Goal: Task Accomplishment & Management: Use online tool/utility

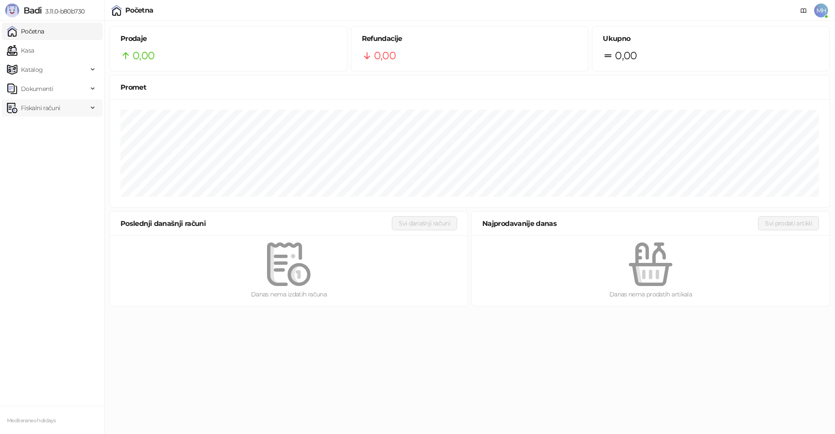
click at [29, 103] on span "Fiskalni računi" at bounding box center [40, 107] width 39 height 17
click at [47, 131] on link "Izdati računi" at bounding box center [33, 126] width 47 height 17
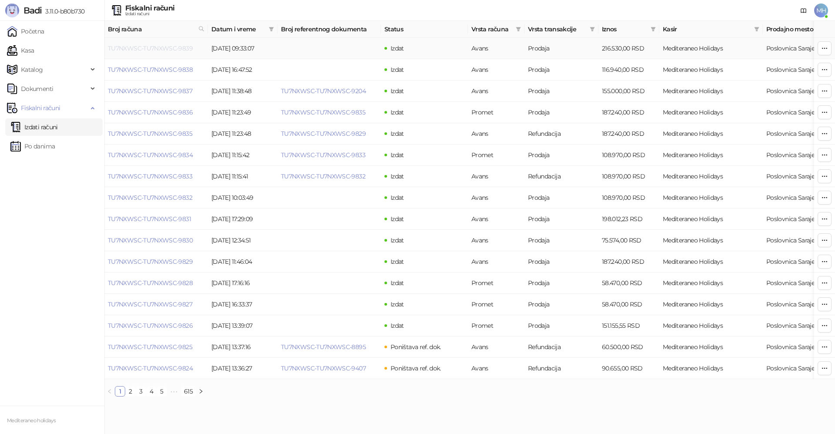
click at [170, 46] on link "TU7NXWSC-TU7NXWSC-9839" at bounding box center [150, 48] width 85 height 8
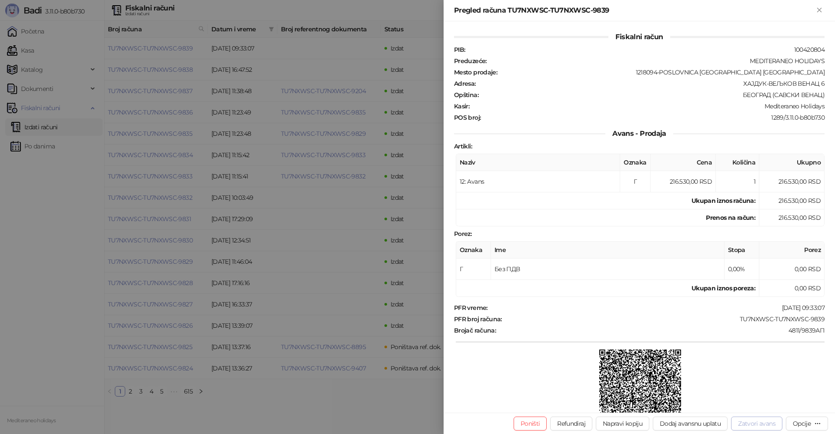
click at [754, 421] on button "Zatvori avans" at bounding box center [756, 423] width 51 height 14
type input "**********"
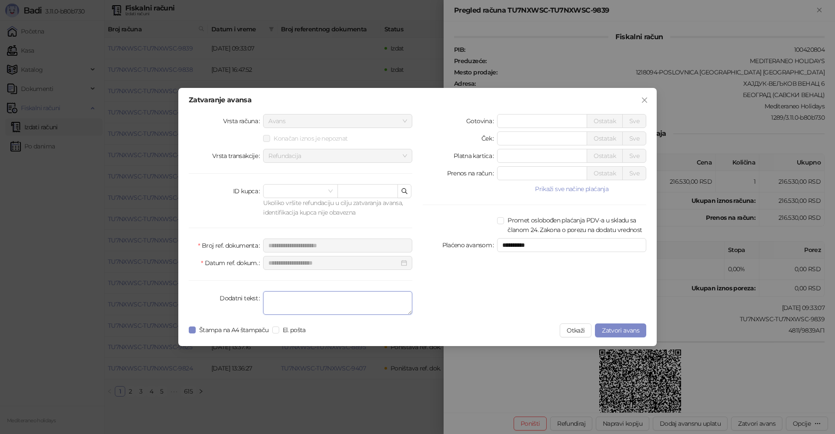
click at [297, 301] on textarea "Dodatni tekst" at bounding box center [337, 302] width 149 height 23
type textarea "*******"
click at [612, 328] on span "Zatvori avans" at bounding box center [620, 330] width 37 height 8
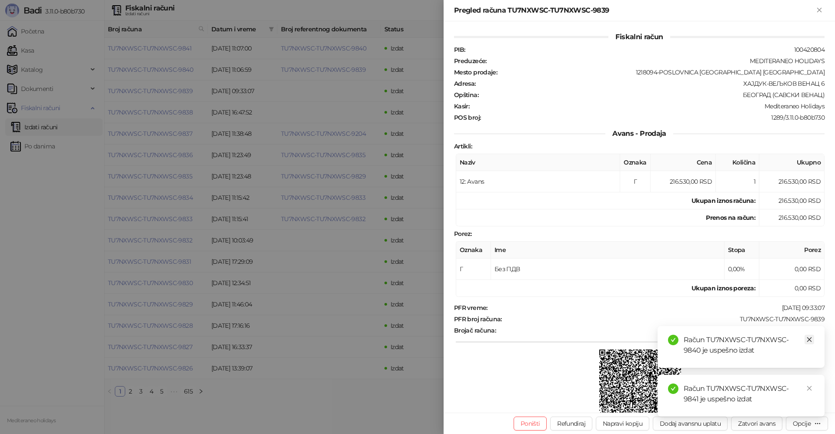
click at [813, 338] on link "Close" at bounding box center [810, 339] width 10 height 10
click at [810, 388] on icon "close" at bounding box center [809, 388] width 6 height 6
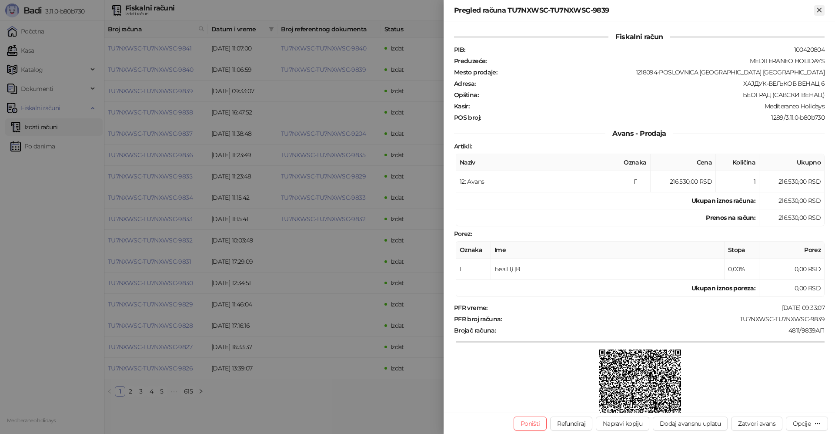
click at [818, 11] on icon "Zatvori" at bounding box center [819, 10] width 8 height 8
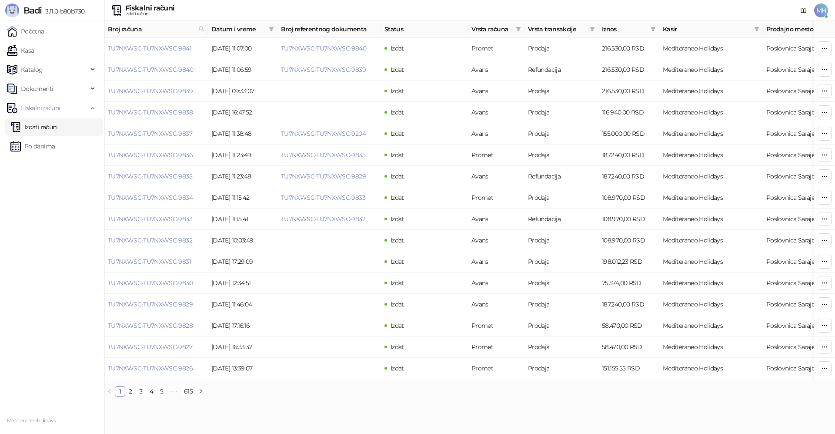
click at [51, 124] on link "Izdati računi" at bounding box center [33, 126] width 47 height 17
click at [162, 43] on td "TU7NXWSC-TU7NXWSC-9841" at bounding box center [156, 48] width 104 height 21
click at [160, 52] on link "TU7NXWSC-TU7NXWSC-9841" at bounding box center [150, 48] width 84 height 8
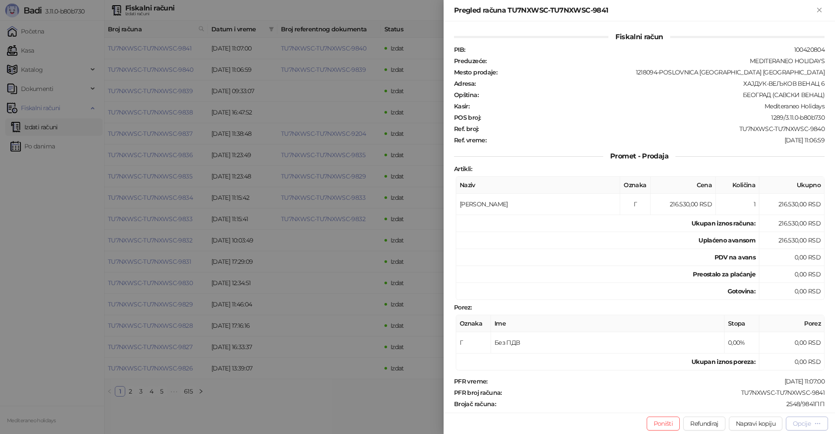
click at [795, 424] on div "Opcije" at bounding box center [802, 423] width 18 height 8
click at [765, 408] on span "Preuzmi u PDF formatu" at bounding box center [776, 406] width 89 height 10
click at [820, 4] on div "Pregled računa TU7NXWSC-TU7NXWSC-9841" at bounding box center [639, 10] width 391 height 21
click at [819, 8] on icon "Zatvori" at bounding box center [819, 10] width 8 height 8
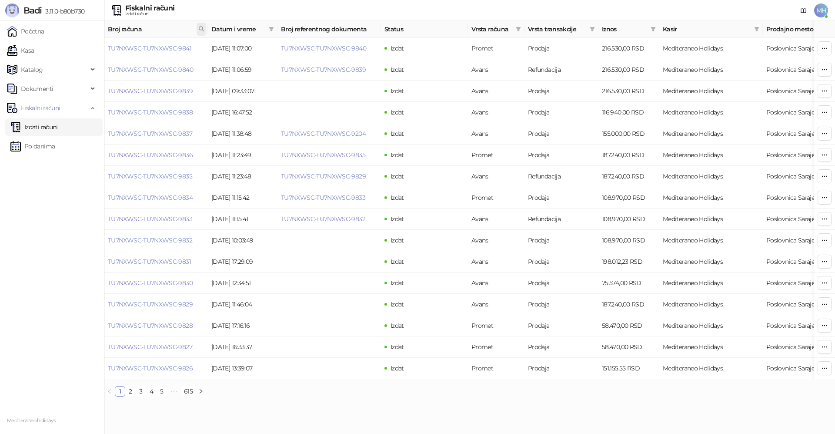
click at [202, 29] on icon at bounding box center [201, 29] width 6 height 6
click at [143, 50] on input "text" at bounding box center [163, 48] width 80 height 14
type input "****"
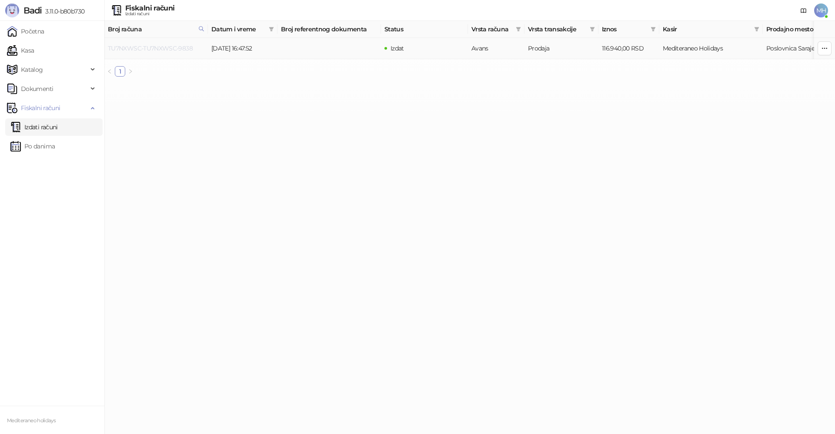
click at [170, 48] on link "TU7NXWSC-TU7NXWSC-9838" at bounding box center [150, 48] width 85 height 8
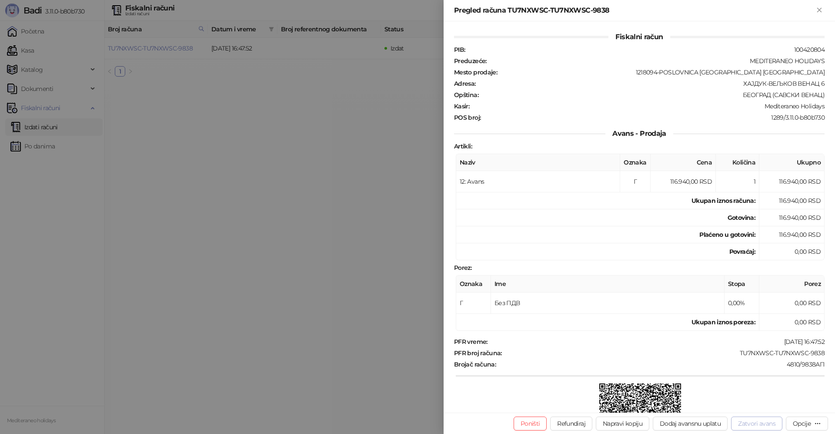
click at [772, 425] on button "Zatvori avans" at bounding box center [756, 423] width 51 height 14
type input "**********"
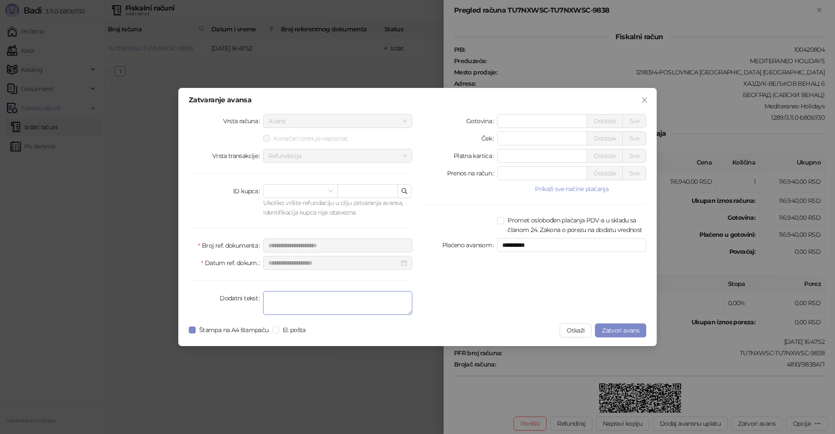
click at [354, 302] on textarea "Dodatni tekst" at bounding box center [337, 302] width 149 height 23
type textarea "*******"
click at [631, 331] on span "Zatvori avans" at bounding box center [620, 330] width 37 height 8
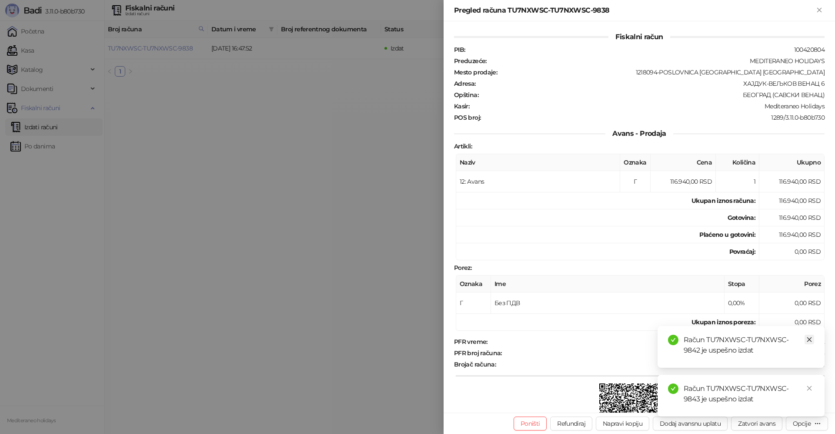
click at [812, 337] on icon "close" at bounding box center [809, 339] width 6 height 6
click at [810, 388] on icon "close" at bounding box center [809, 388] width 5 height 5
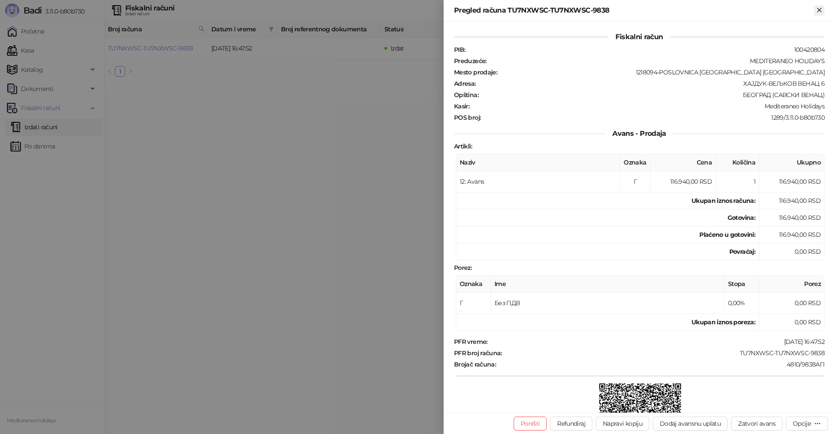
click at [822, 10] on icon "Zatvori" at bounding box center [819, 10] width 8 height 8
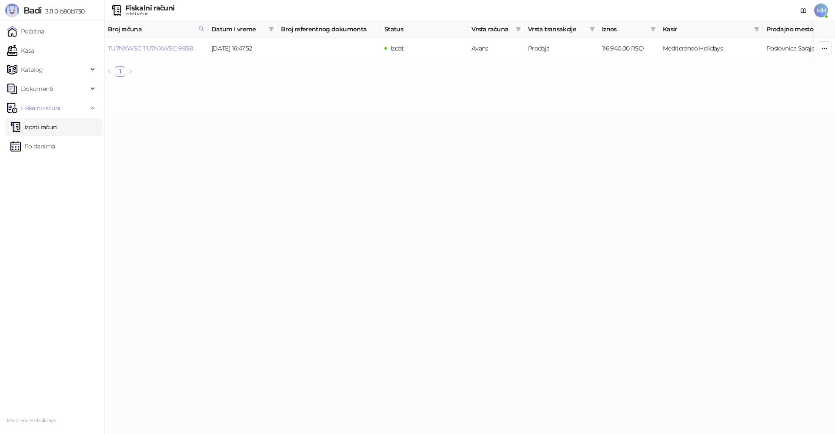
click at [58, 122] on link "Izdati računi" at bounding box center [33, 126] width 47 height 17
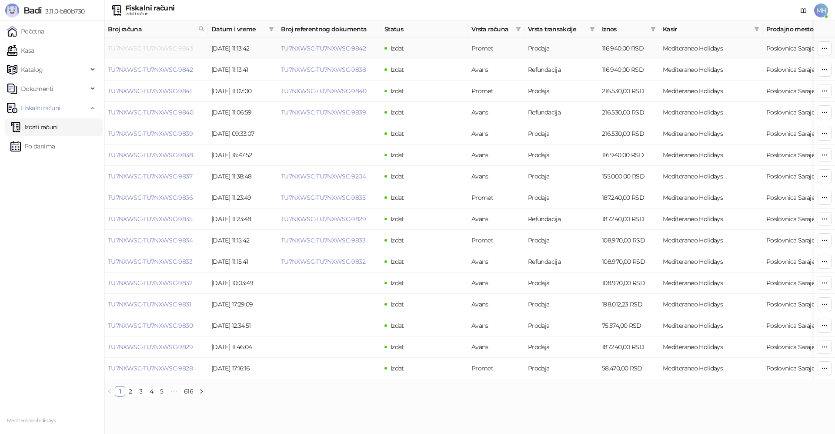
click at [188, 49] on link "TU7NXWSC-TU7NXWSC-9843" at bounding box center [150, 48] width 85 height 8
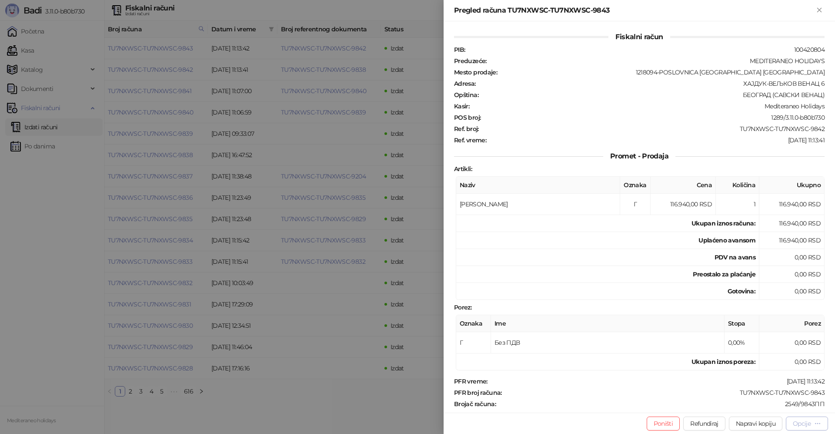
click at [799, 424] on div "Opcije" at bounding box center [802, 423] width 18 height 8
click at [756, 405] on span "Preuzmi u PDF formatu" at bounding box center [776, 406] width 89 height 10
click at [819, 8] on icon "Zatvori" at bounding box center [819, 10] width 8 height 8
